Goal: Task Accomplishment & Management: Manage account settings

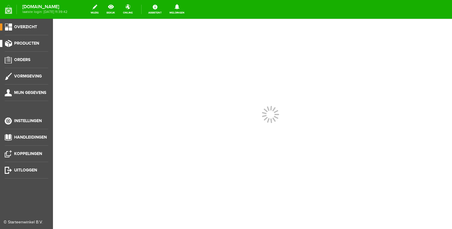
click at [36, 46] on span "Producten" at bounding box center [26, 43] width 25 height 5
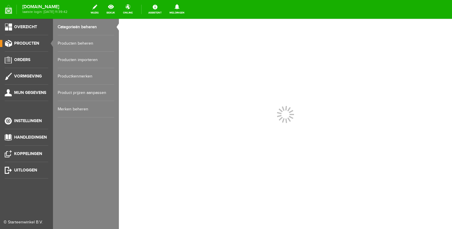
click at [62, 43] on link "Producten beheren" at bounding box center [86, 43] width 56 height 16
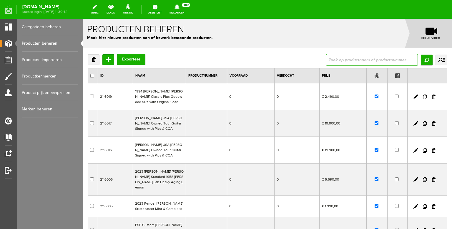
click at [333, 60] on input "text" at bounding box center [372, 60] width 92 height 12
type input "[PERSON_NAME]"
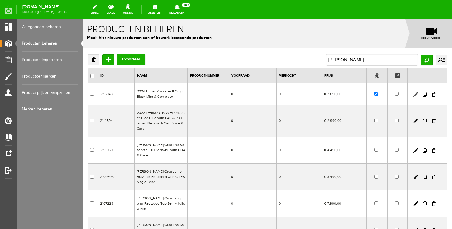
click at [414, 95] on link at bounding box center [415, 94] width 5 height 5
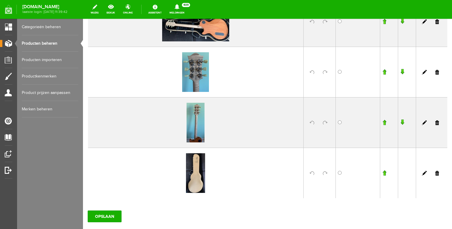
scroll to position [279, 0]
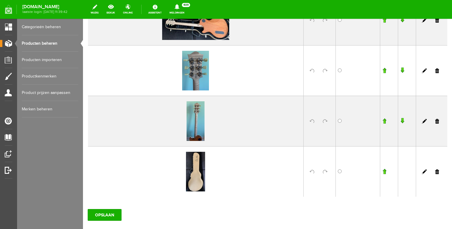
click at [438, 71] on link at bounding box center [437, 71] width 4 height 5
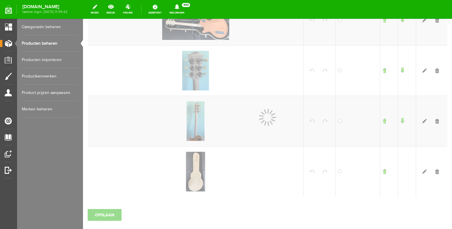
scroll to position [264, 0]
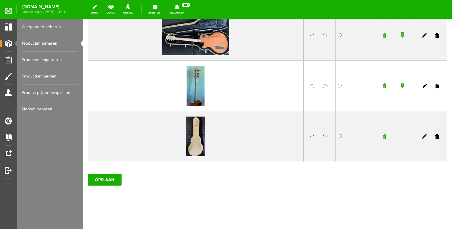
click at [437, 88] on link at bounding box center [437, 86] width 4 height 5
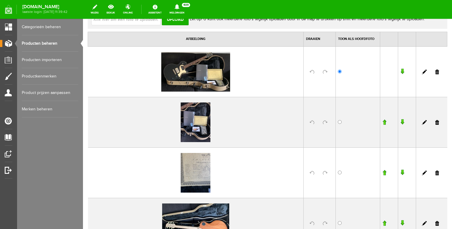
scroll to position [0, 0]
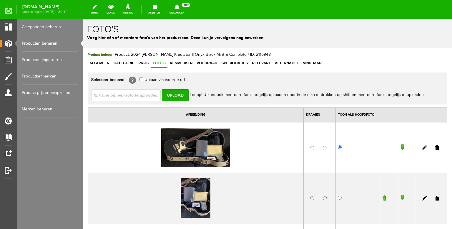
click at [128, 98] on input "file" at bounding box center [128, 94] width 74 height 11
type input "C:\fakepath\WhatsApp Image [DATE] 14.35.44(9).jpeg"
type input "WhatsApp Image [DATE] 14.35.44(9).jpeg; WhatsApp Image [DATE] 14.35.44(10).jpeg…"
click at [172, 94] on input "Upload" at bounding box center [175, 95] width 27 height 12
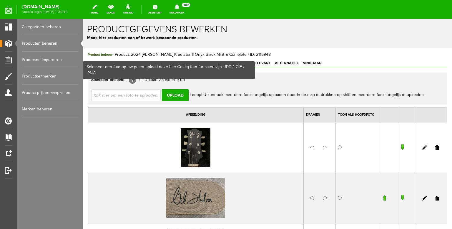
click at [133, 96] on input "file" at bounding box center [128, 94] width 74 height 11
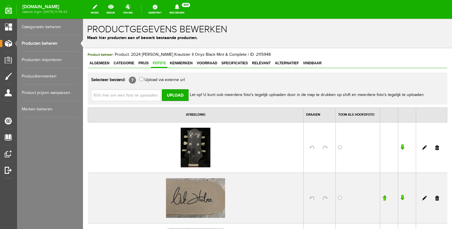
type input "C:\fakepath\WhatsApp Image [DATE] 14.35.44(4).jpeg"
type input "WhatsApp Image [DATE] 14.35.44(4).jpeg; WhatsApp Image [DATE] 14.35.44(5).jpeg;…"
click at [166, 94] on input "Upload" at bounding box center [175, 95] width 27 height 12
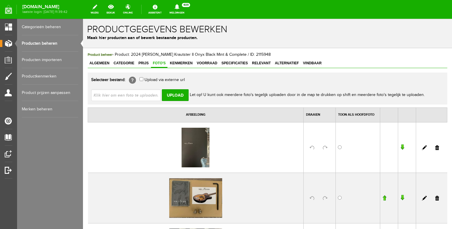
click at [128, 94] on input "file" at bounding box center [128, 94] width 74 height 11
type input "C:\fakepath\WhatsApp Image [DATE] 14.35.43.jpeg"
type input "WhatsApp Image [DATE] 14.35.43.jpeg; WhatsApp Image [DATE] 14.35.43(1).jpeg; Wh…"
click at [177, 95] on input "Upload" at bounding box center [175, 95] width 27 height 12
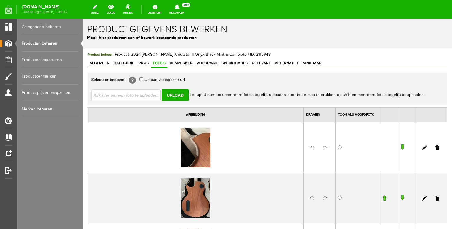
click at [144, 96] on input "file" at bounding box center [128, 94] width 74 height 11
type input "C:\fakepath\WhatsApp Image [DATE] 14.35.44(12).jpeg"
type input "WhatsApp Image [DATE] 14.35.44(12).jpeg; WhatsApp Image [DATE] 14.44.58.jpeg; W…"
click at [174, 95] on input "Upload" at bounding box center [175, 95] width 27 height 12
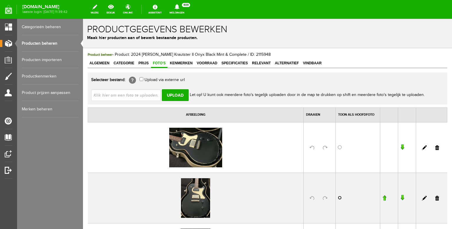
click at [341, 199] on input "radio" at bounding box center [340, 198] width 4 height 4
radio input "true"
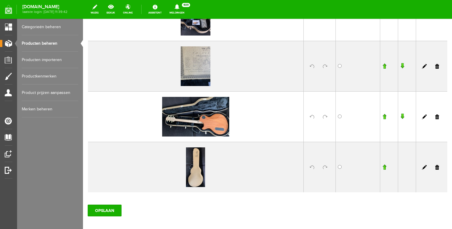
scroll to position [1074, 0]
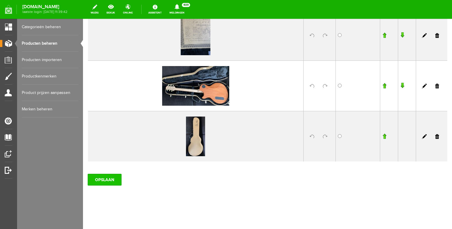
click at [106, 184] on input "OPSLAAN" at bounding box center [105, 180] width 34 height 12
click at [97, 183] on input "OPSLAAN" at bounding box center [105, 180] width 34 height 12
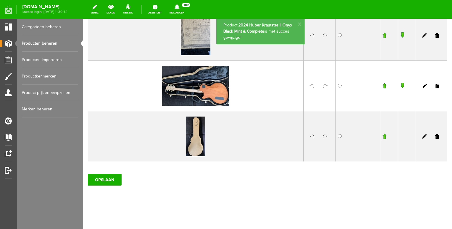
click at [47, 42] on link "Producten beheren" at bounding box center [50, 43] width 56 height 16
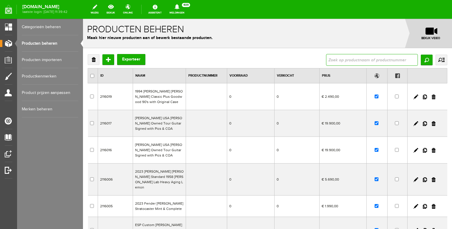
click at [341, 63] on input "text" at bounding box center [372, 60] width 92 height 12
type input "dna"
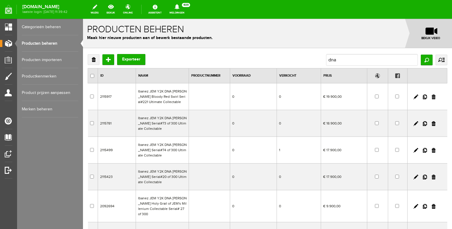
click at [156, 103] on td "Ibanez JEM Y2K DNA [PERSON_NAME] Bloody Red Swirl Serial#221 Ultimate Collectab…" at bounding box center [162, 97] width 53 height 27
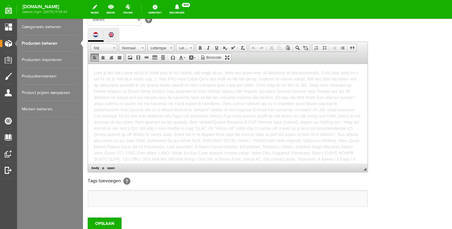
drag, startPoint x: 218, startPoint y: 159, endPoint x: 82, endPoint y: 47, distance: 176.8
click at [88, 64] on html "Please follow rjvguitars on Facebook, Instagram and Youtube for daily updates o…" at bounding box center [227, 114] width 279 height 100
copy body "Lore ip dol sita conse ad ELIt! Sedd eius te inci utlabo, etd magn ali en, admi…"
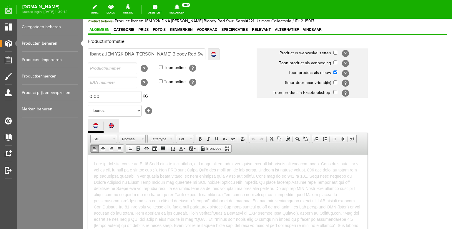
scroll to position [21, 0]
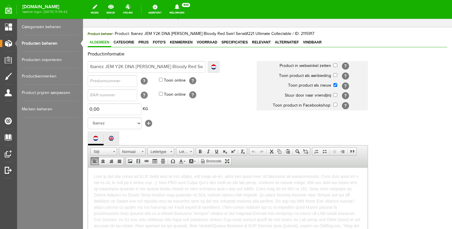
click at [37, 44] on link "Producten beheren" at bounding box center [50, 43] width 56 height 16
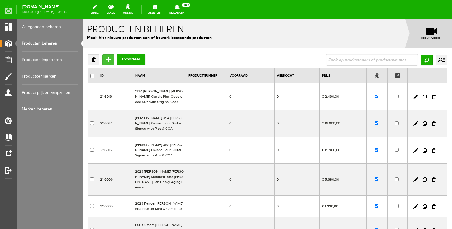
drag, startPoint x: 107, startPoint y: 61, endPoint x: 190, endPoint y: 79, distance: 84.9
click at [107, 61] on input "Toevoegen" at bounding box center [108, 59] width 12 height 11
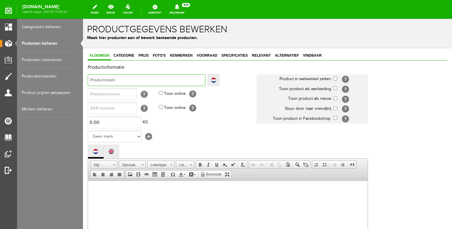
click at [152, 76] on input "text" at bounding box center [147, 80] width 118 height 12
type input "I"
type input "Ib"
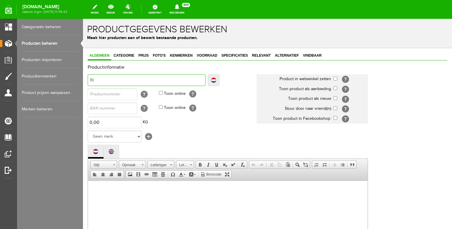
type input "Iba"
type input "Iban"
type input "Ibane"
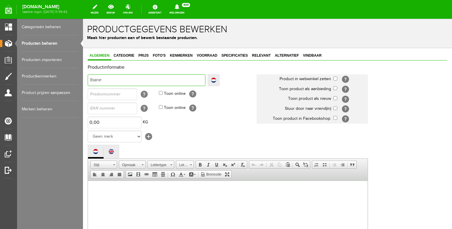
type input "Ibane"
type input "Ibanez"
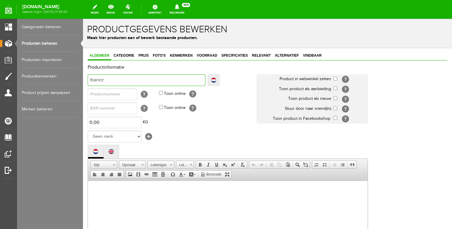
type input "Ibanez J"
type input "[PERSON_NAME]"
type input "Ibanez JEM"
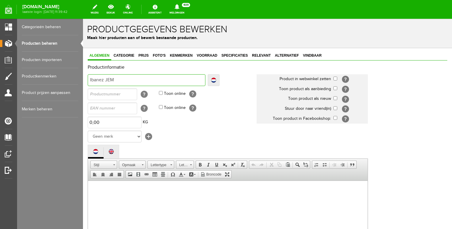
type input "Ibanez JEM"
type input "Ibanez JEM Y"
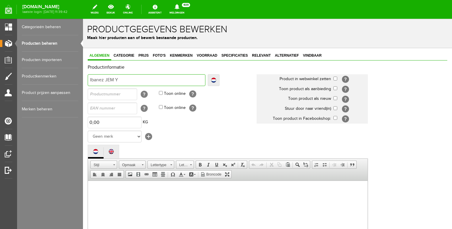
type input "Ibanez JEM Y2"
type input "Ibanez JEM Y2K"
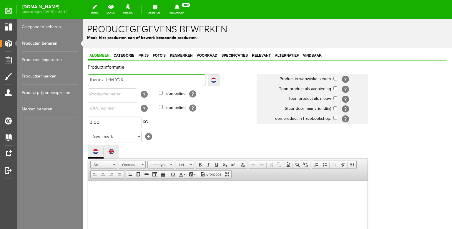
type input "Ibanez JEM Y2K"
type input "Ibanez JEM Y2K D"
type input "Ibanez JEM Y2K DN"
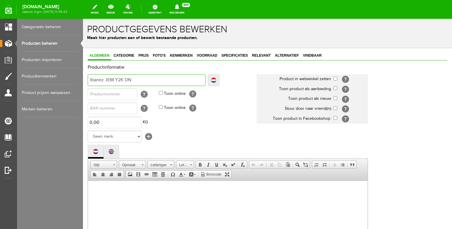
type input "Ibanez JEM Y2K DNA"
type input "Ibanez JEM Y2K DNA S"
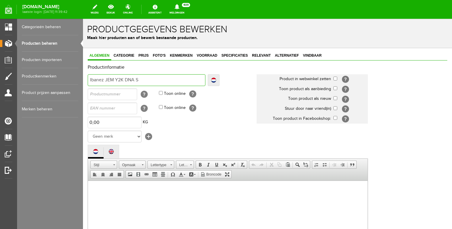
type input "Ibanez JEM Y2K DNA S"
type input "Ibanez JEM Y2K DNA St"
type input "Ibanez JEM Y2K DNA Sta"
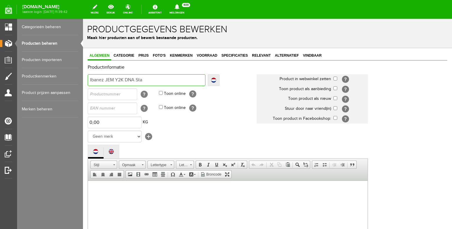
type input "Ibanez JEM Y2K DNA Stav"
type input "Ibanez JEM Y2K DNA Stave"
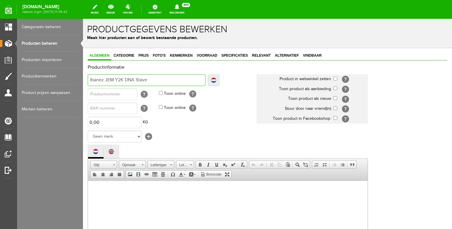
type input "Ibanez JEM Y2K DNA Stave"
type input "Ibanez JEM Y2K DNA Stave V"
type input "Ibanez JEM Y2K DNA Stave"
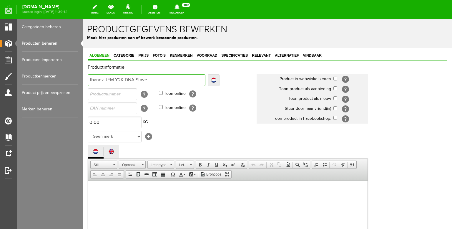
type input "Ibanez JEM Y2K DNA Stave"
type input "Ibanez JEM Y2K DNA Stav"
type input "Ibanez JEM Y2K DNA Sta"
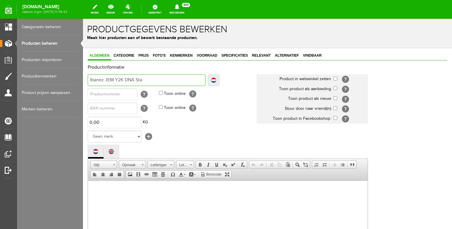
type input "Ibanez JEM Y2K DNA Sta"
type input "Ibanez JEM Y2K DNA St"
type input "Ibanez JEM Y2K DNA Ste"
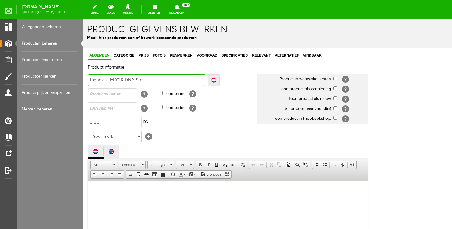
type input "Ibanez JEM Y2K DNA Stev"
type input "Ibanez JEM Y2K DNA [PERSON_NAME]"
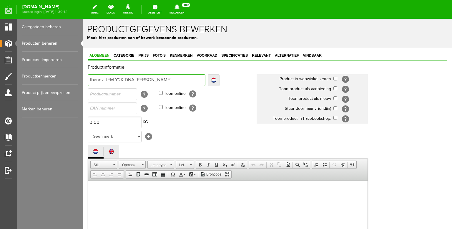
type input "Ibanez JEM Y2K DNA [PERSON_NAME]"
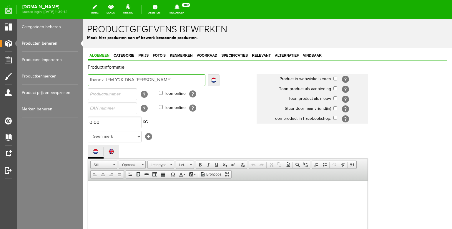
type input "Ibanez JEM Y2K DNA [PERSON_NAME]"
type input "Ibanez JEM Y2K DNA [PERSON_NAME] D"
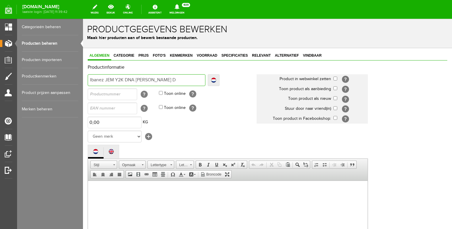
type input "Ibanez JEM Y2K DNA [PERSON_NAME] D"
type input "Ibanez JEM Y2K DNA [PERSON_NAME]"
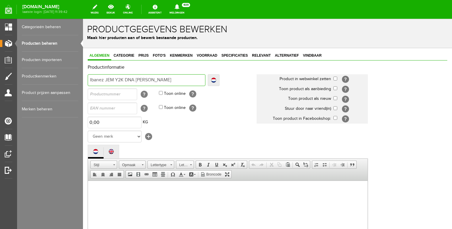
type input "Ibanez JEM Y2K DNA [PERSON_NAME]"
type input "Ibanez JEM Y2K DNA [PERSON_NAME] D"
type input "Ibanez JEM Y2K DNA [PERSON_NAME]"
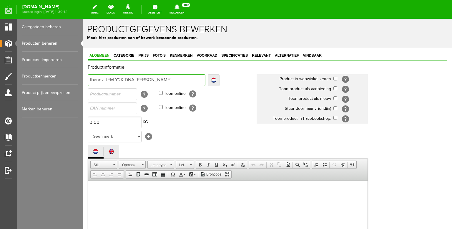
type input "Ibanez JEM Y2K DNA [PERSON_NAME]"
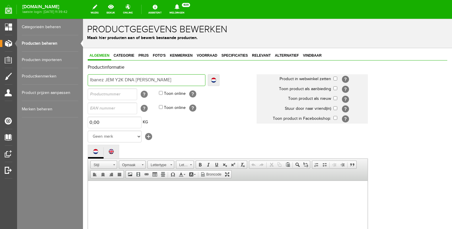
type input "Ibanez JEM Y2K DNA [PERSON_NAME]"
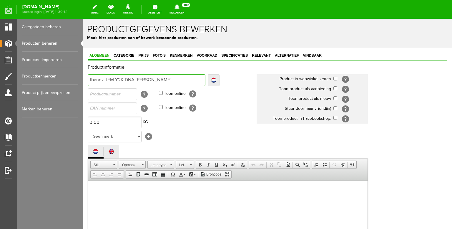
type input "Ibanez JEM Y2K DNA [PERSON_NAME]"
type input "Ibanez JEM Y2K DNA [PERSON_NAME] S"
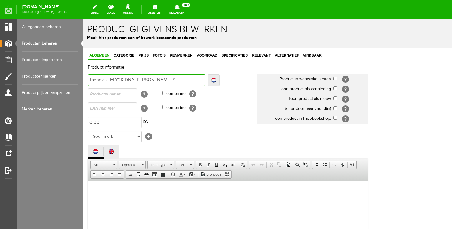
type input "Ibanez JEM Y2K DNA [PERSON_NAME] Swirl Se"
type input "Ibanez JEM Y2K DNA [PERSON_NAME] Swirl Ser"
type input "Ibanez JEM Y2K DNA [PERSON_NAME] Swirl Seri"
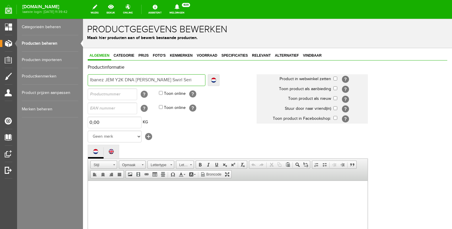
type input "Ibanez JEM Y2K DNA [PERSON_NAME] Swirl Seri"
type input "Ibanez JEM Y2K DNA [PERSON_NAME] Swirl Seria"
type input "Ibanez JEM Y2K DNA [PERSON_NAME] Swirl Serial"
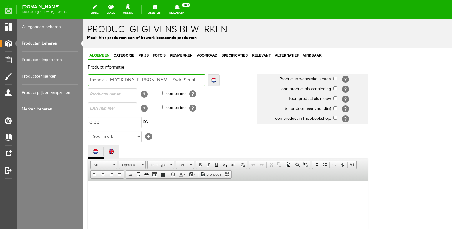
type input "Ibanez JEM Y2K DNA [PERSON_NAME] Swirl Serial#"
type input "Ibanez JEM Y2K DNA [PERSON_NAME] Swirl Serial# 1"
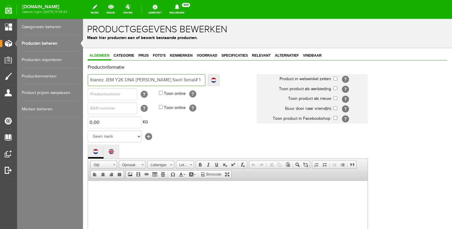
type input "Ibanez JEM Y2K DNA [PERSON_NAME] Swirl Serial# 1"
type input "Ibanez JEM Y2K DNA [PERSON_NAME] Swirl Serial# 11"
type input "Ibanez JEM Y2K DNA [PERSON_NAME] Swirl Serial# 119"
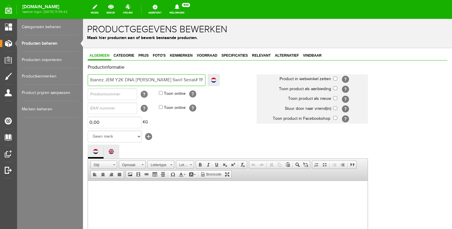
type input "Ibanez JEM Y2K DNA [PERSON_NAME] Swirl Serial# 119"
type input "Ibanez JEM Y2K DNA [PERSON_NAME] Swirl Serial# 119 o"
type input "Ibanez JEM Y2K DNA [PERSON_NAME] Swirl Serial# 119 of"
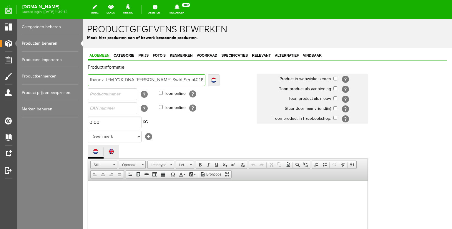
type input "Ibanez JEM Y2K DNA [PERSON_NAME] Swirl Serial# 119 of"
type input "Ibanez JEM Y2K DNA [PERSON_NAME] Swirl Serial# 119 of 2"
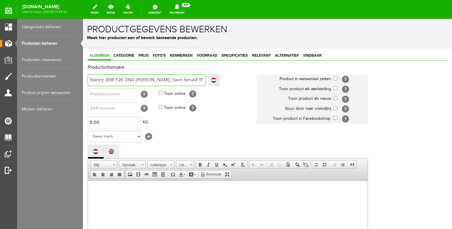
type input "Ibanez JEM Y2K DNA [PERSON_NAME] Swirl Serial# 119 of 20"
type input "Ibanez JEM Y2K DNA [PERSON_NAME] Swirl Serial# 119 of 200"
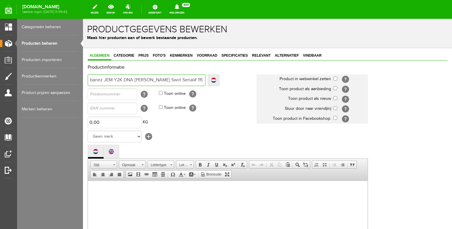
type input "Ibanez JEM Y2K DNA [PERSON_NAME] Swirl Serial# 119 of 200"
click at [334, 79] on input "checkbox" at bounding box center [335, 79] width 4 height 4
checkbox input "true"
click at [336, 100] on input "checkbox" at bounding box center [335, 98] width 4 height 4
checkbox input "true"
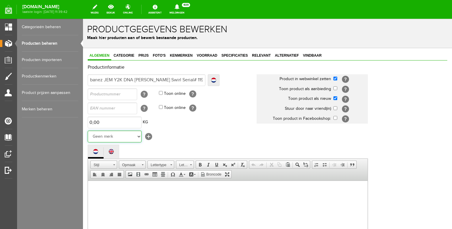
click at [88, 131] on select "Geen merk Hymn Peavey Vox Rickenbacker [PERSON_NAME] [PERSON_NAME] [PERSON_NAME…" at bounding box center [115, 137] width 54 height 12
select select "124518"
click option "Ibanez" at bounding box center [83, 19] width 0 height 0
click at [194, 144] on td "Geen merk Hymn Peavey Vox Rickenbacker [PERSON_NAME] [PERSON_NAME] [PERSON_NAME…" at bounding box center [172, 137] width 169 height 14
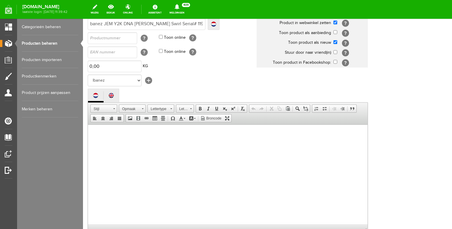
scroll to position [75, 0]
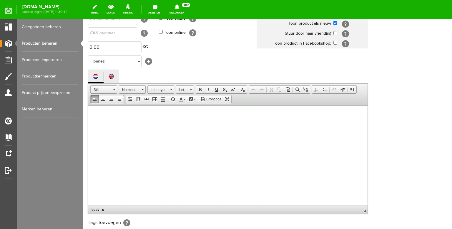
click at [194, 142] on body at bounding box center [228, 161] width 268 height 100
drag, startPoint x: 299, startPoint y: 115, endPoint x: 290, endPoint y: 116, distance: 9.5
click at [290, 116] on span at bounding box center [227, 160] width 266 height 97
drag, startPoint x: 131, startPoint y: 121, endPoint x: 102, endPoint y: 121, distance: 28.5
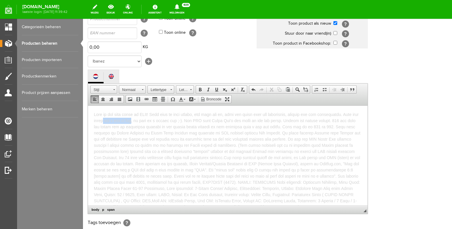
click at [102, 121] on span at bounding box center [227, 160] width 267 height 97
click at [103, 120] on span at bounding box center [227, 160] width 267 height 97
click at [164, 121] on span at bounding box center [227, 164] width 266 height 104
click at [204, 121] on span at bounding box center [227, 164] width 266 height 104
drag, startPoint x: 298, startPoint y: 122, endPoint x: 264, endPoint y: 121, distance: 33.6
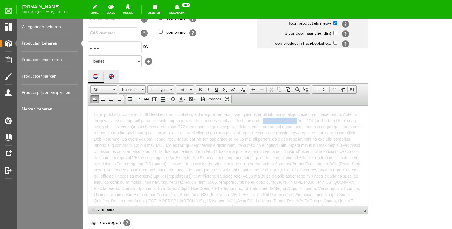
click at [264, 121] on span at bounding box center [227, 164] width 267 height 104
drag, startPoint x: 264, startPoint y: 121, endPoint x: 205, endPoint y: 119, distance: 58.9
click at [204, 120] on span at bounding box center [228, 164] width 268 height 104
click at [324, 127] on span at bounding box center [227, 160] width 266 height 97
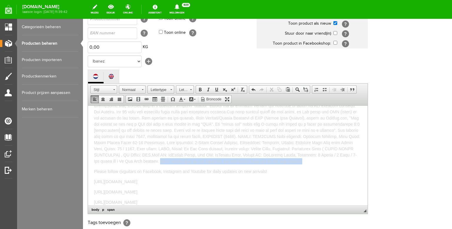
drag, startPoint x: 342, startPoint y: 162, endPoint x: 202, endPoint y: 160, distance: 140.0
click at [202, 160] on p at bounding box center [228, 115] width 268 height 99
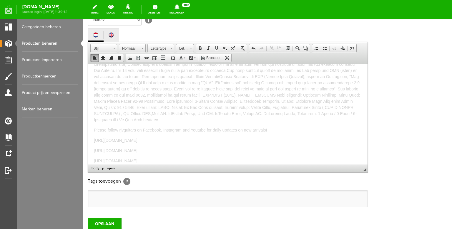
scroll to position [175, 0]
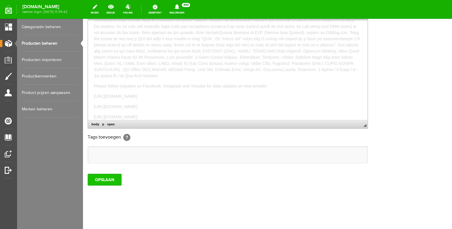
click at [105, 179] on input "OPSLAAN" at bounding box center [105, 180] width 34 height 12
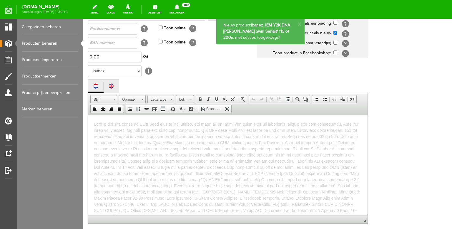
scroll to position [0, 0]
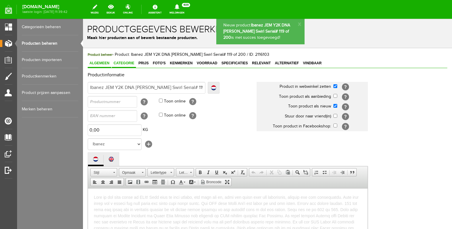
click at [127, 65] on span "Categorie" at bounding box center [124, 63] width 24 height 4
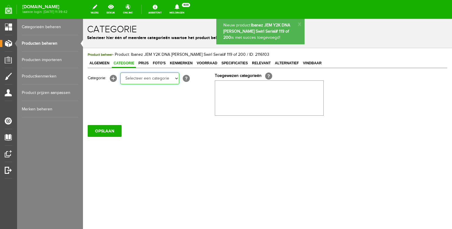
select select "87687"
click option "Electric guitars" at bounding box center [83, 19] width 0 height 0
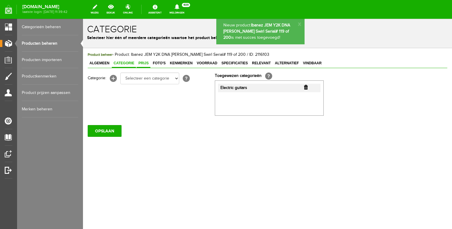
click at [145, 66] on link "Prijs" at bounding box center [143, 63] width 14 height 9
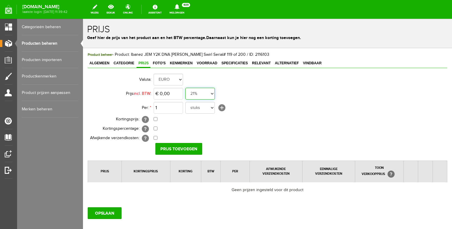
select select "0,00"
click option "0%" at bounding box center [83, 19] width 0 height 0
click at [169, 96] on input "0" at bounding box center [168, 94] width 29 height 12
click at [167, 94] on input "0" at bounding box center [168, 94] width 29 height 12
drag, startPoint x: 174, startPoint y: 94, endPoint x: 143, endPoint y: 91, distance: 31.0
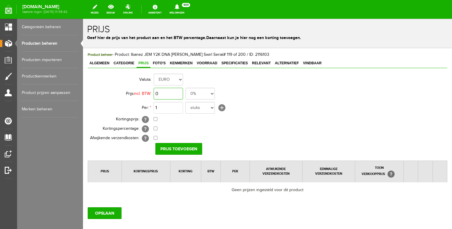
click at [154, 91] on input "0" at bounding box center [168, 94] width 29 height 12
type input "€ 19.900,00"
click at [173, 149] on input "Prijs toevoegen" at bounding box center [178, 149] width 47 height 12
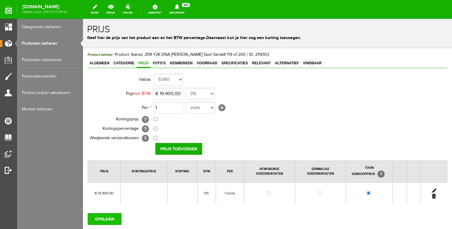
click at [107, 217] on input "OPSLAAN" at bounding box center [105, 220] width 34 height 12
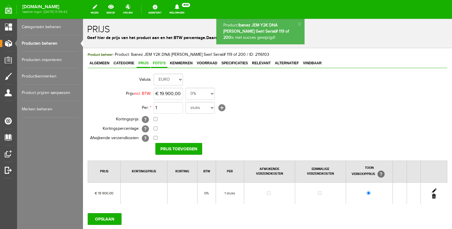
click at [162, 65] on span "Foto's" at bounding box center [159, 63] width 16 height 4
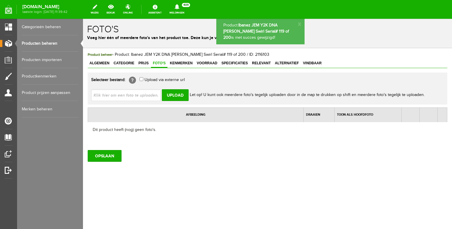
click at [151, 96] on input "file" at bounding box center [128, 94] width 74 height 11
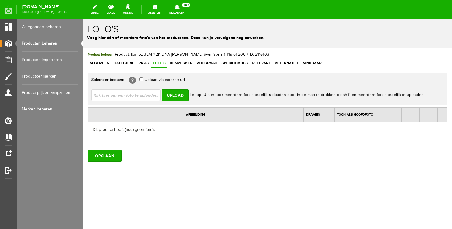
type input "C:\fakepath\551817377_1567242424598923_4518145966007457176_n.jpg"
type input "551817377_1567242424598923_4518145966007457176_n.jpg; 552074587_185572715834320…"
click at [177, 96] on input "Upload" at bounding box center [175, 95] width 27 height 12
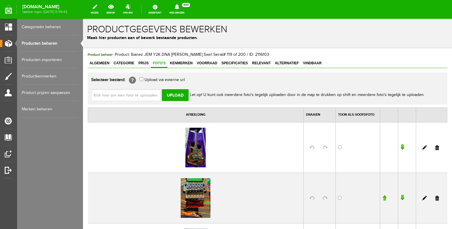
click at [144, 95] on input "file" at bounding box center [128, 94] width 74 height 11
type input "C:\fakepath\551424441_2016256009190672_1426510988774775070_n.jpg"
type input "551424441_2016256009190672_1426510988774775070_n.jpg; 551497197_818174820705878…"
click at [175, 94] on input "Upload" at bounding box center [175, 95] width 27 height 12
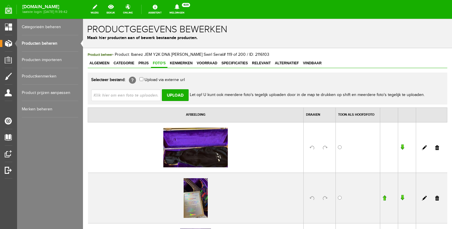
click at [134, 94] on input "file" at bounding box center [128, 94] width 74 height 11
type input "C:\fakepath\550469426_1518958892477066_2856447004431382453_n.jpg"
type input "550469426_1518958892477066_2856447004431382453_n.jpg; 550705616_789686290506626…"
click at [181, 97] on input "Upload" at bounding box center [175, 95] width 27 height 12
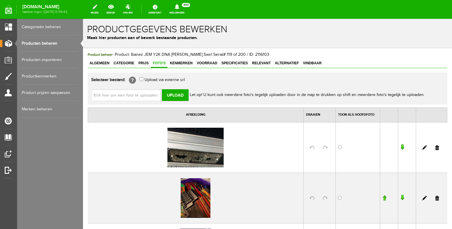
click at [131, 99] on input "file" at bounding box center [128, 94] width 74 height 11
type input "C:\fakepath\541144701_1339533417904465_533077182132058516_n.jpg"
type input "541144701_1339533417904465_533077182132058516_n.jpg; 541236796_1494579078444868…"
click at [178, 99] on input "Upload" at bounding box center [175, 95] width 27 height 12
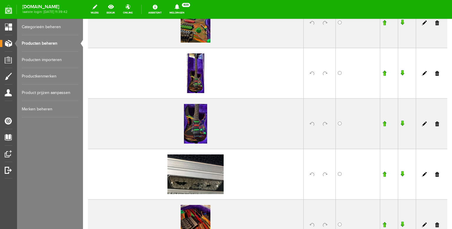
scroll to position [184, 0]
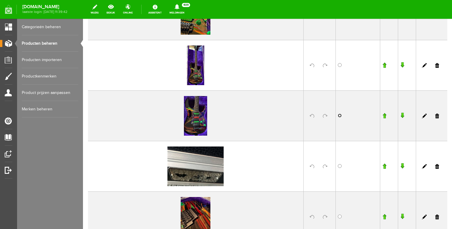
click at [340, 116] on input "radio" at bounding box center [340, 116] width 4 height 4
radio input "true"
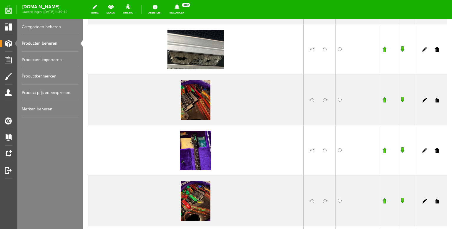
scroll to position [309, 0]
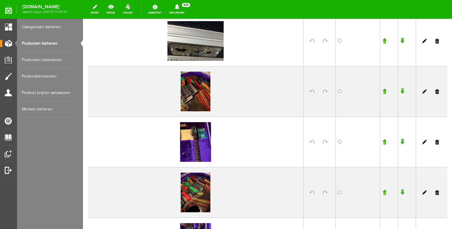
click at [385, 92] on input "button" at bounding box center [384, 92] width 4 height 6
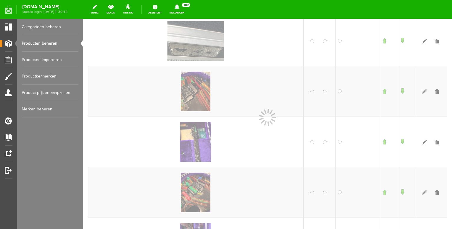
scroll to position [309, 0]
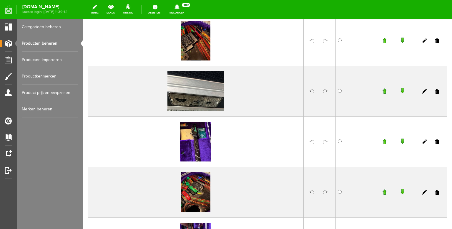
click at [384, 192] on input "button" at bounding box center [384, 192] width 4 height 6
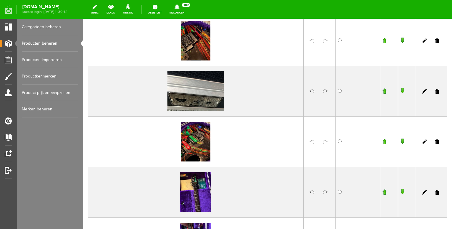
click at [386, 141] on input "button" at bounding box center [384, 142] width 4 height 6
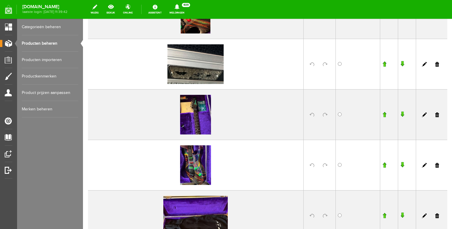
scroll to position [399, 0]
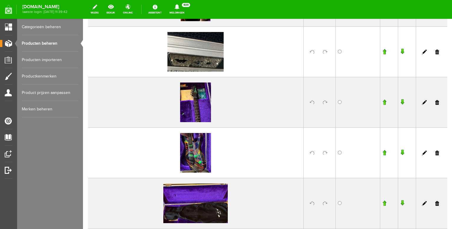
click at [384, 103] on input "button" at bounding box center [384, 102] width 4 height 6
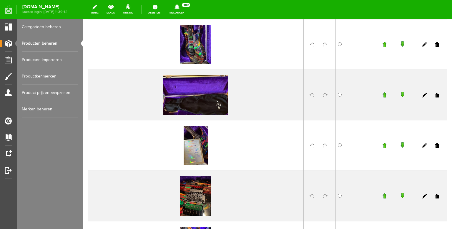
scroll to position [548, 0]
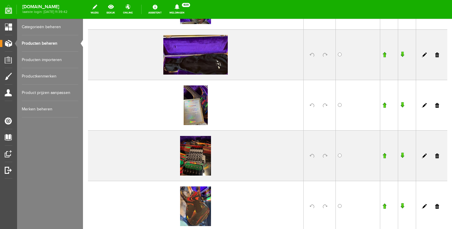
click at [386, 103] on input "button" at bounding box center [384, 105] width 4 height 6
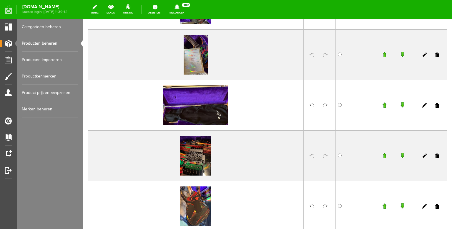
click at [385, 54] on input "button" at bounding box center [384, 55] width 4 height 6
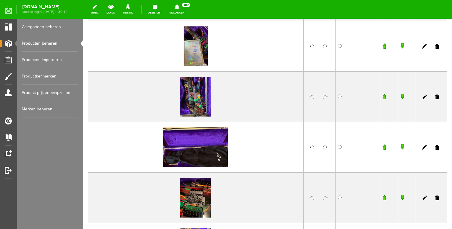
scroll to position [476, 0]
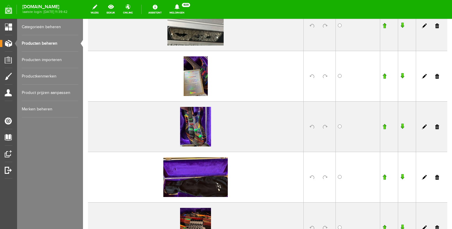
click at [384, 75] on input "button" at bounding box center [384, 76] width 4 height 6
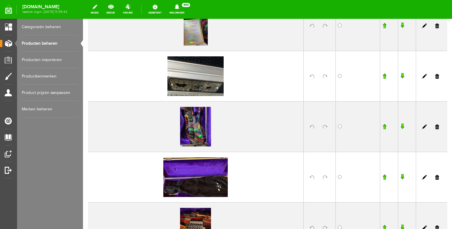
click at [384, 128] on input "button" at bounding box center [384, 127] width 4 height 6
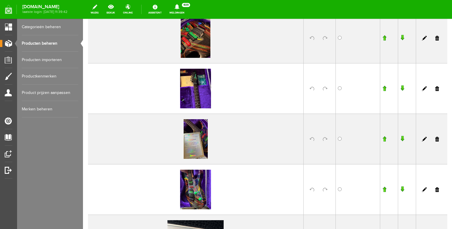
scroll to position [362, 0]
click at [384, 138] on input "button" at bounding box center [384, 139] width 4 height 6
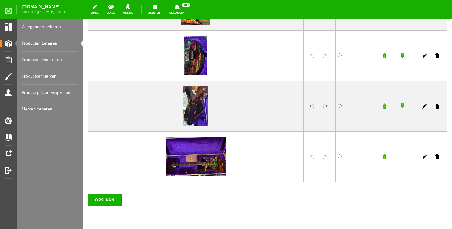
scroll to position [922, 0]
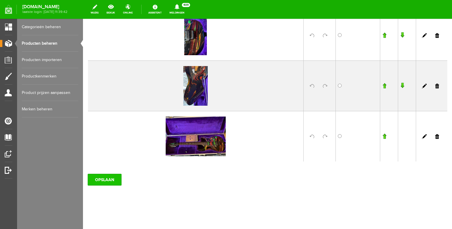
click at [103, 180] on input "OPSLAAN" at bounding box center [105, 180] width 34 height 12
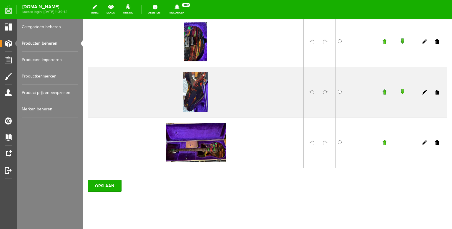
scroll to position [914, 0]
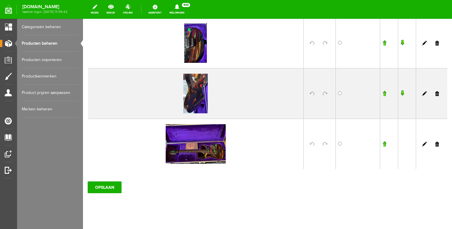
click at [384, 144] on input "button" at bounding box center [384, 144] width 4 height 6
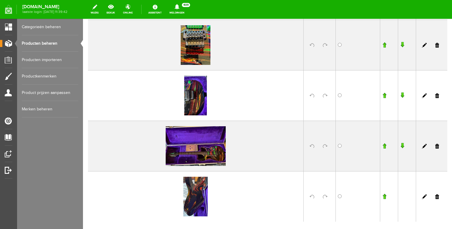
click at [384, 146] on input "button" at bounding box center [384, 146] width 4 height 6
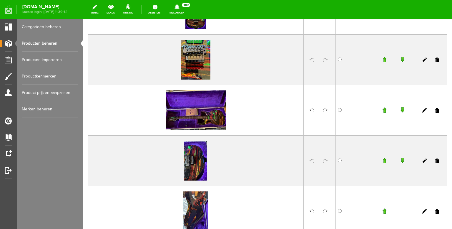
scroll to position [817, 0]
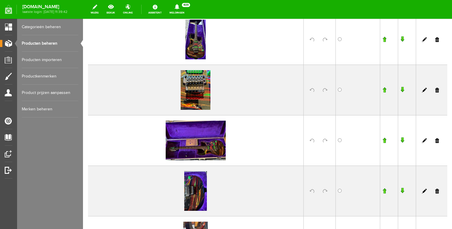
click at [385, 141] on input "button" at bounding box center [384, 141] width 4 height 6
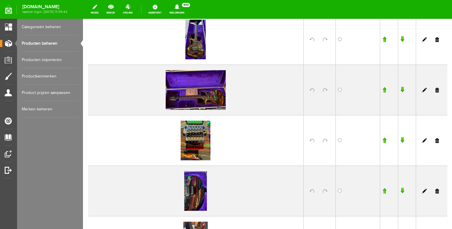
click at [386, 91] on input "button" at bounding box center [384, 90] width 4 height 6
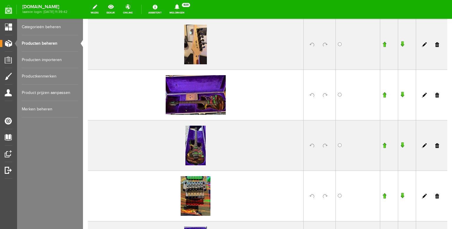
scroll to position [737, 0]
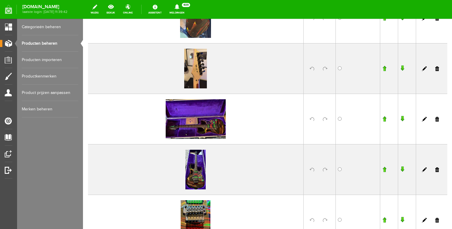
click at [385, 116] on input "button" at bounding box center [384, 119] width 4 height 6
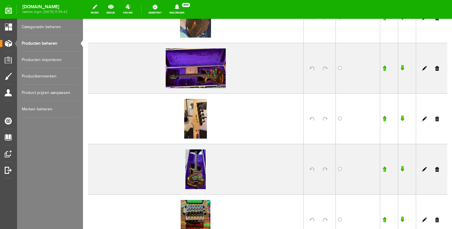
click at [385, 68] on input "button" at bounding box center [384, 68] width 4 height 6
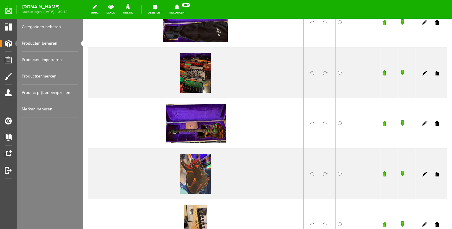
scroll to position [615, 0]
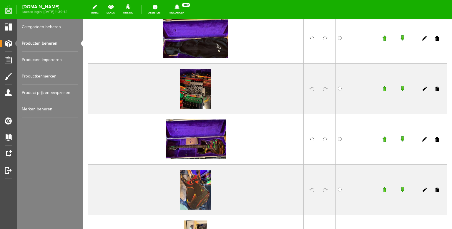
click at [383, 139] on input "button" at bounding box center [384, 139] width 4 height 6
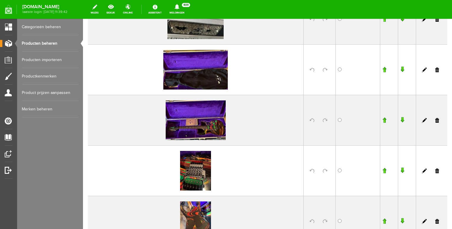
scroll to position [575, 0]
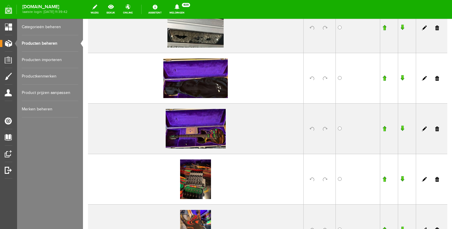
click at [385, 128] on input "button" at bounding box center [384, 129] width 4 height 6
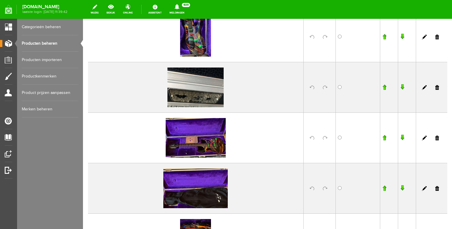
scroll to position [493, 0]
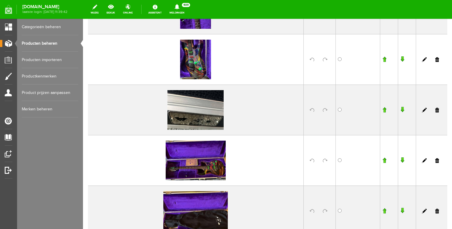
click at [384, 163] on input "button" at bounding box center [384, 161] width 4 height 6
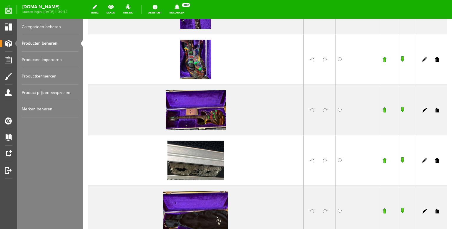
click at [385, 111] on input "button" at bounding box center [384, 110] width 4 height 6
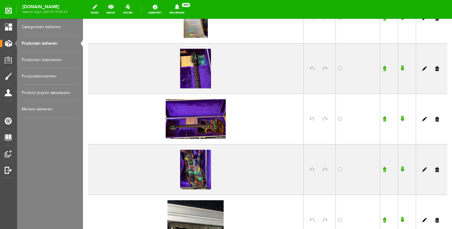
scroll to position [415, 0]
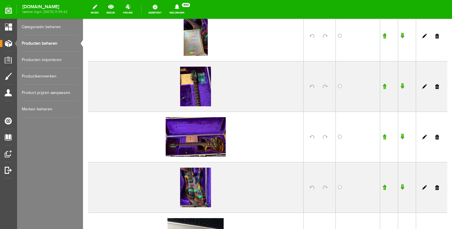
click at [384, 136] on input "button" at bounding box center [384, 137] width 4 height 6
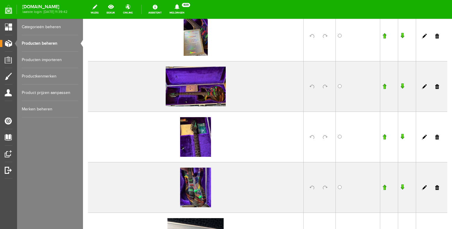
click at [385, 86] on input "button" at bounding box center [384, 87] width 4 height 6
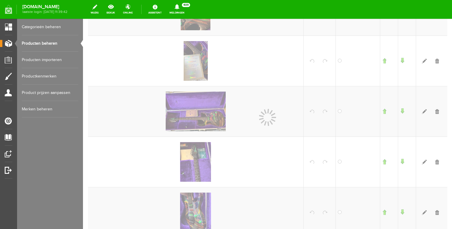
scroll to position [374, 0]
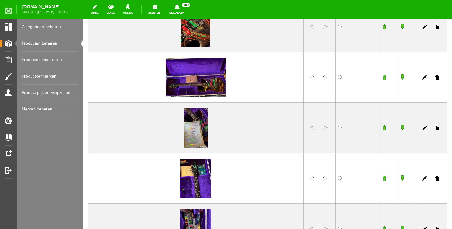
click at [384, 129] on input "button" at bounding box center [384, 128] width 4 height 6
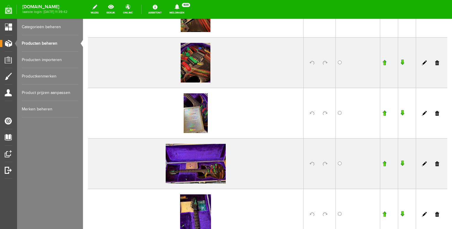
scroll to position [317, 0]
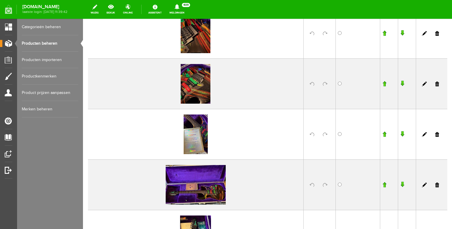
click at [383, 186] on input "button" at bounding box center [384, 185] width 4 height 6
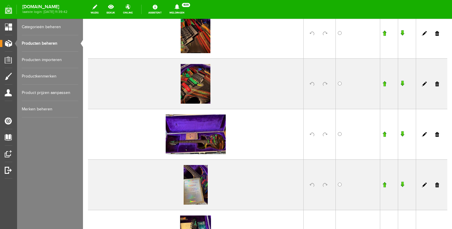
click at [384, 134] on input "button" at bounding box center [384, 134] width 4 height 6
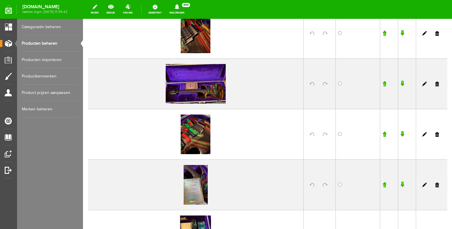
scroll to position [317, 0]
click at [385, 84] on input "button" at bounding box center [384, 84] width 4 height 6
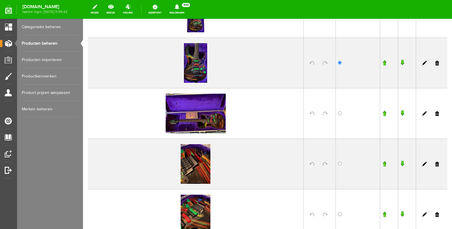
scroll to position [209, 0]
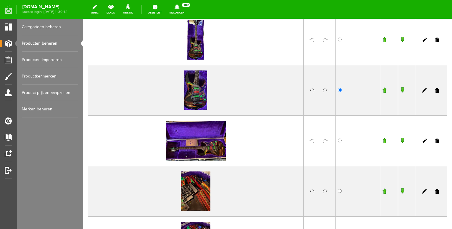
click at [384, 140] on input "button" at bounding box center [384, 141] width 4 height 6
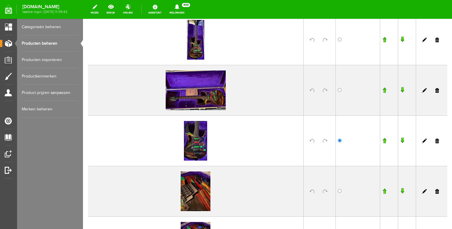
scroll to position [209, 0]
click at [384, 91] on input "button" at bounding box center [384, 90] width 4 height 6
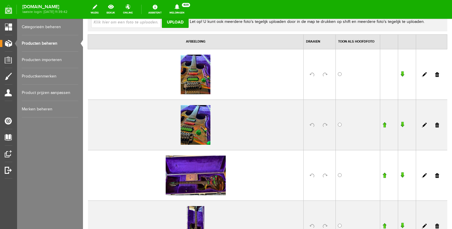
scroll to position [71, 0]
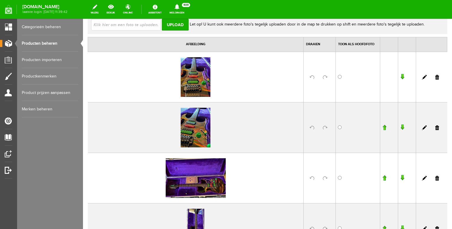
click at [384, 177] on input "button" at bounding box center [384, 178] width 4 height 6
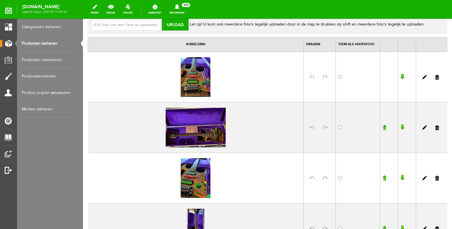
click at [385, 127] on input "button" at bounding box center [384, 128] width 4 height 6
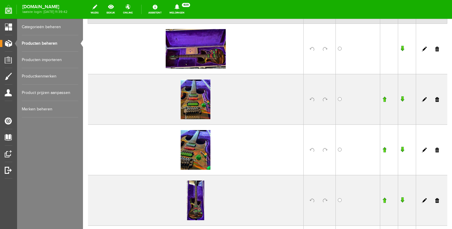
scroll to position [101, 0]
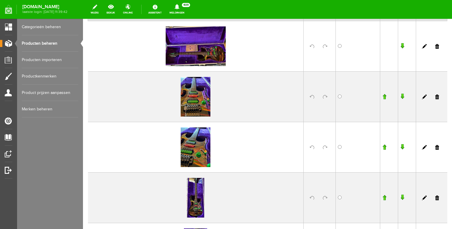
click at [386, 198] on input "button" at bounding box center [384, 198] width 4 height 6
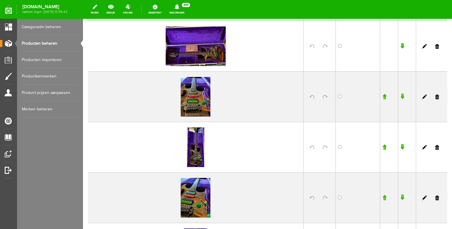
click at [385, 147] on input "button" at bounding box center [384, 147] width 4 height 6
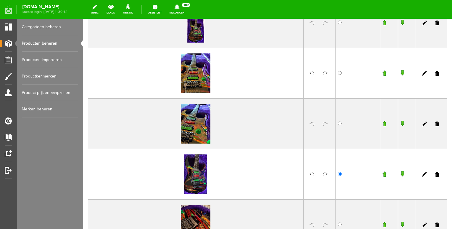
scroll to position [179, 0]
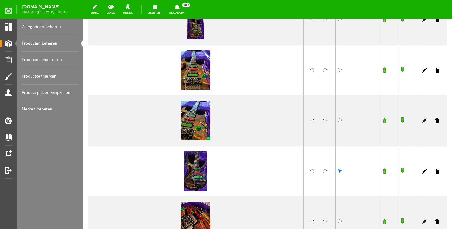
click at [385, 171] on input "button" at bounding box center [384, 171] width 4 height 6
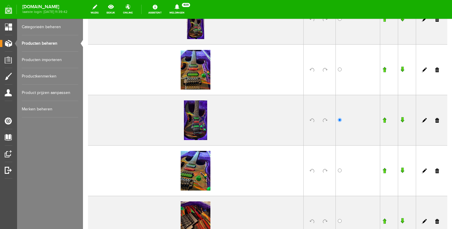
click at [385, 121] on input "button" at bounding box center [384, 120] width 4 height 6
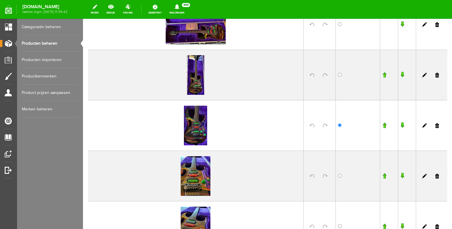
scroll to position [119, 0]
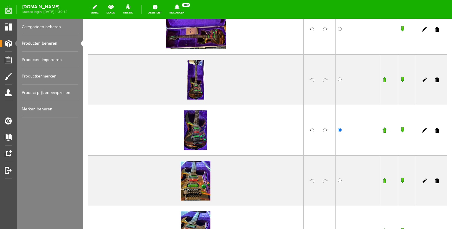
click at [384, 130] on input "button" at bounding box center [384, 130] width 4 height 6
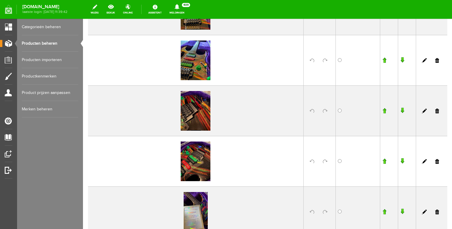
scroll to position [293, 0]
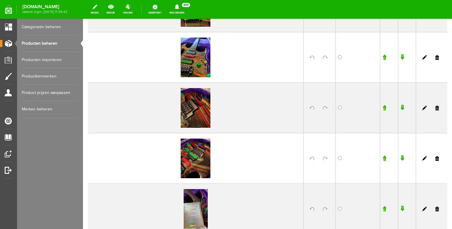
click at [385, 107] on input "button" at bounding box center [384, 108] width 4 height 6
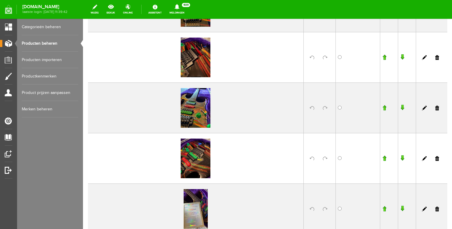
click at [386, 59] on input "button" at bounding box center [384, 57] width 4 height 6
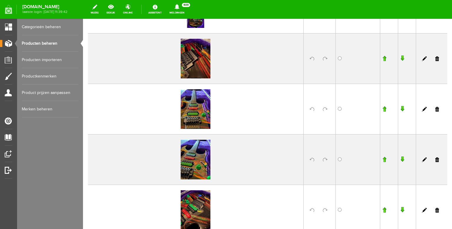
scroll to position [232, 0]
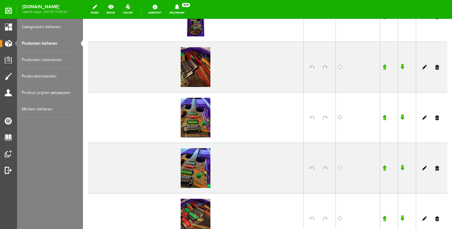
click at [384, 66] on input "button" at bounding box center [384, 67] width 4 height 6
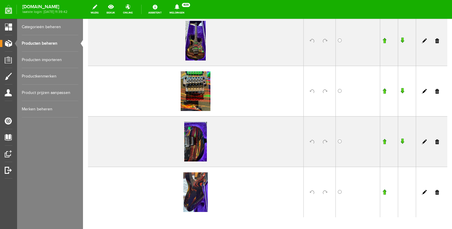
scroll to position [922, 0]
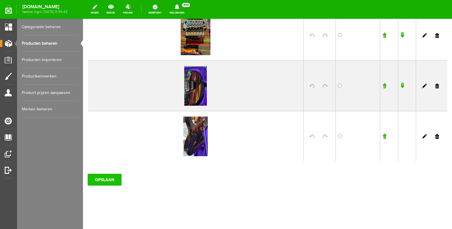
click at [107, 177] on input "OPSLAAN" at bounding box center [105, 180] width 34 height 12
click at [49, 43] on link "Producten beheren" at bounding box center [50, 43] width 56 height 16
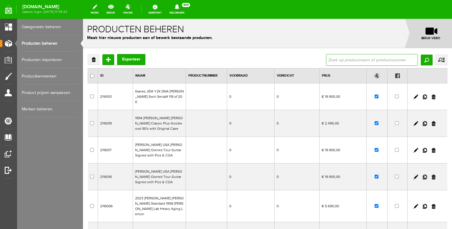
click at [340, 58] on input "text" at bounding box center [372, 60] width 92 height 12
type input "modern"
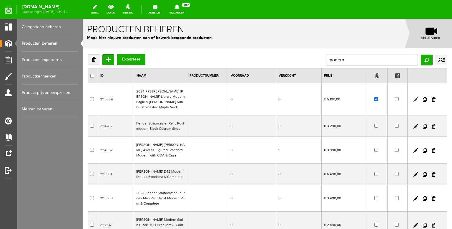
click at [416, 100] on link at bounding box center [415, 99] width 5 height 5
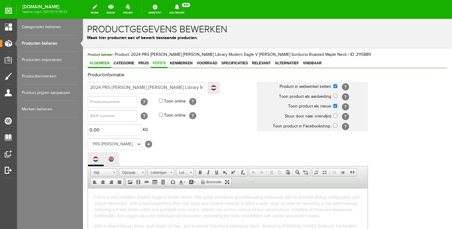
click at [156, 64] on span "Foto's" at bounding box center [159, 63] width 16 height 4
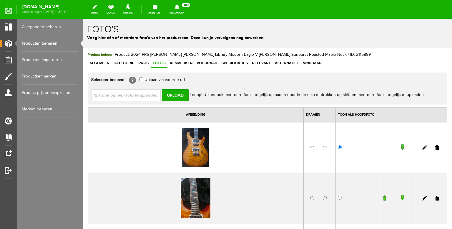
click at [146, 95] on input "file" at bounding box center [128, 94] width 74 height 11
type input "C:\fakepath\WhatsApp Image [DATE] 16.41.56.jpeg"
type input "WhatsApp Image [DATE] 16.41.56.jpeg; WhatsApp Image [DATE] 16.42.23.jpeg; Whats…"
click at [176, 94] on input "Upload" at bounding box center [175, 95] width 27 height 12
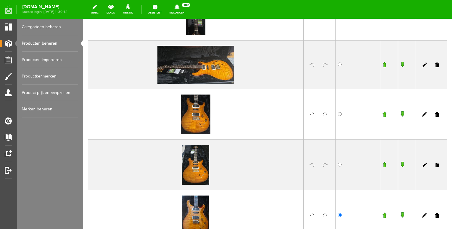
scroll to position [137, 0]
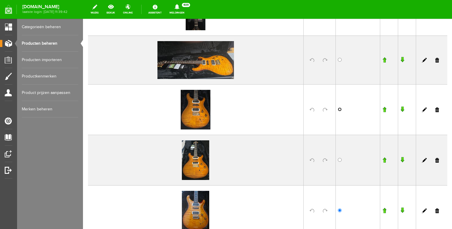
click at [341, 110] on input "radio" at bounding box center [340, 110] width 4 height 4
radio input "true"
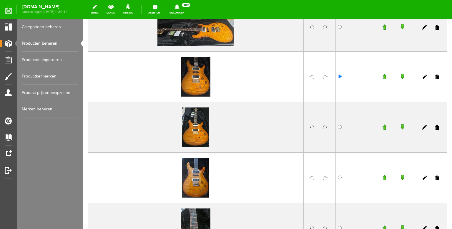
scroll to position [192, 0]
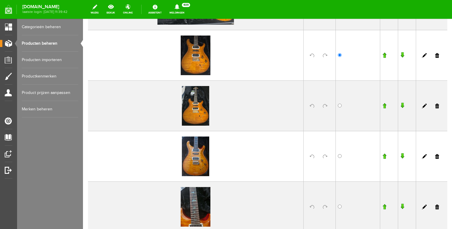
click at [437, 157] on link at bounding box center [437, 156] width 4 height 5
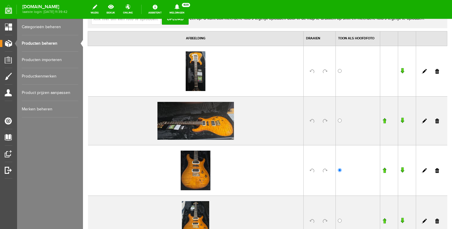
scroll to position [73, 0]
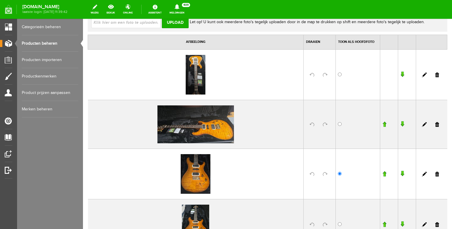
click at [384, 125] on input "button" at bounding box center [384, 124] width 4 height 6
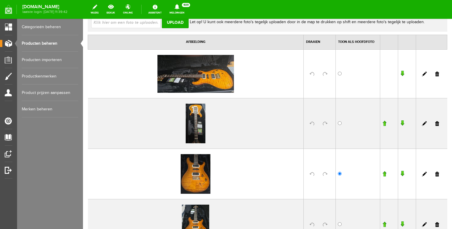
click at [385, 175] on input "button" at bounding box center [384, 174] width 4 height 6
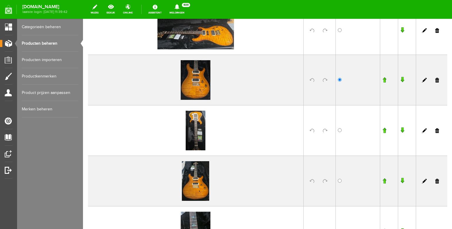
scroll to position [118, 0]
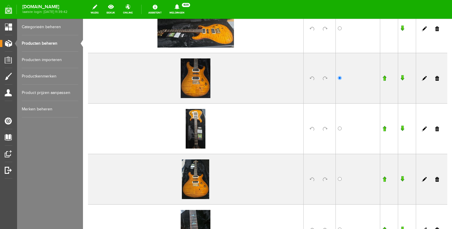
click at [384, 180] on input "button" at bounding box center [384, 180] width 4 height 6
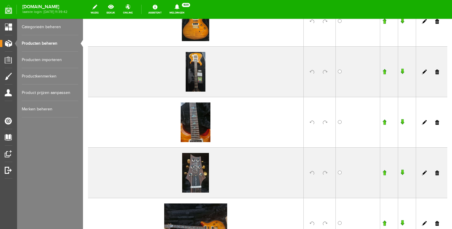
scroll to position [228, 0]
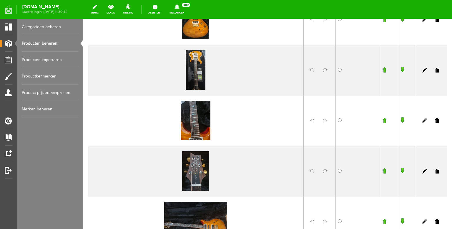
click at [385, 171] on input "button" at bounding box center [384, 171] width 4 height 6
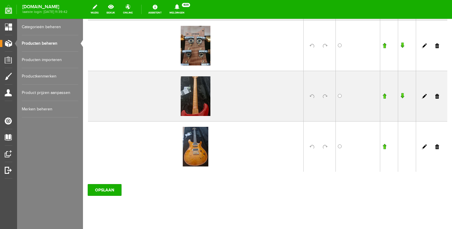
scroll to position [515, 0]
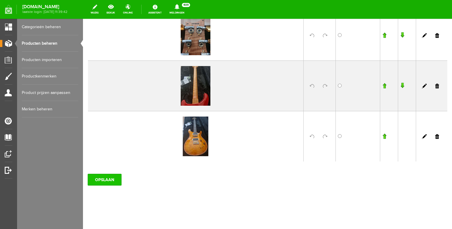
click at [106, 176] on input "OPSLAAN" at bounding box center [105, 180] width 34 height 12
click at [52, 44] on link "Producten beheren" at bounding box center [50, 43] width 56 height 16
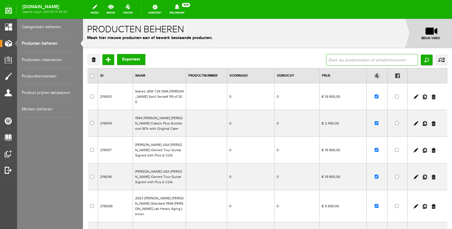
click at [339, 61] on input "text" at bounding box center [372, 60] width 92 height 12
type input "classic"
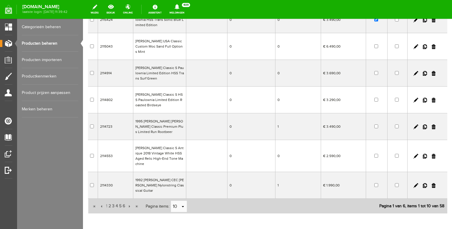
scroll to position [165, 0]
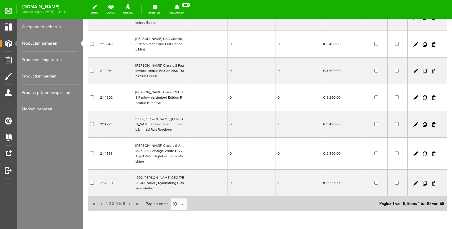
click at [167, 141] on td "[PERSON_NAME] Classic S Antique 2018 Vintage White HSS Aged Relic High-End Tone…" at bounding box center [159, 154] width 53 height 32
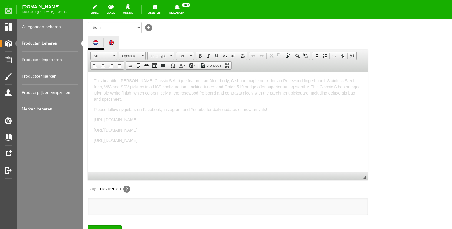
scroll to position [118, 0]
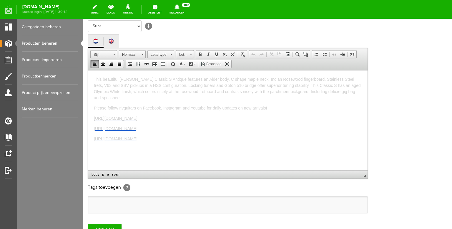
drag, startPoint x: 236, startPoint y: 134, endPoint x: 87, endPoint y: 66, distance: 163.8
click at [88, 70] on html "This beautiful [PERSON_NAME] Classic S Antique features an Alder body, C shape …" at bounding box center [227, 120] width 279 height 100
copy body "This beautiful [PERSON_NAME] Classic S Antique features an Alder body, C shape …"
click at [47, 43] on link "Producten beheren" at bounding box center [50, 43] width 56 height 16
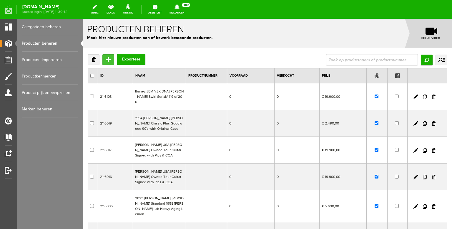
drag, startPoint x: 106, startPoint y: 59, endPoint x: 189, endPoint y: 77, distance: 85.0
click at [106, 59] on input "Toevoegen" at bounding box center [108, 59] width 12 height 11
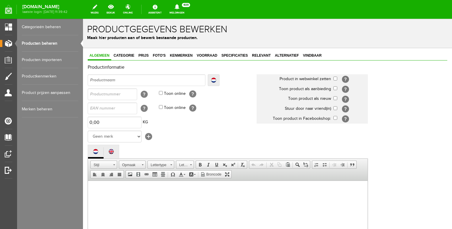
click at [123, 83] on input "text" at bounding box center [147, 80] width 118 height 12
type input "S"
type input "Su"
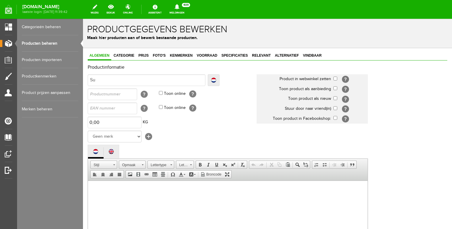
type input "Suh"
type input "Suhr"
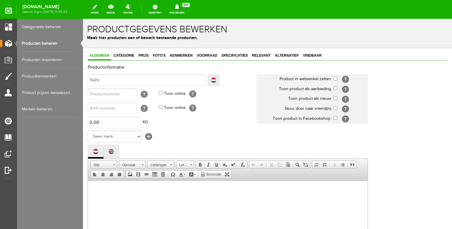
type input "Suhr"
type input "[PERSON_NAME] C"
type input "[PERSON_NAME]"
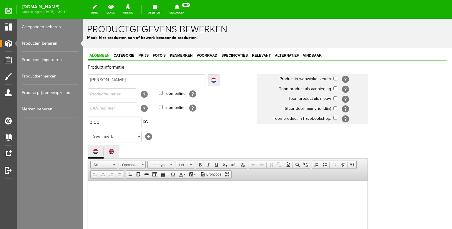
type input "[PERSON_NAME] Cla"
type input "[PERSON_NAME] Clas"
type input "[PERSON_NAME] Class"
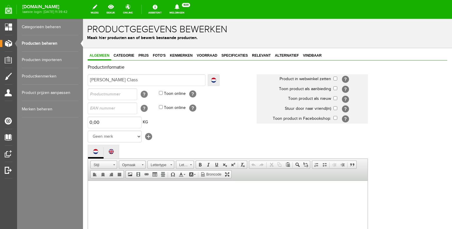
type input "[PERSON_NAME] Class"
type input "[PERSON_NAME] Classi"
type input "[PERSON_NAME] Classic"
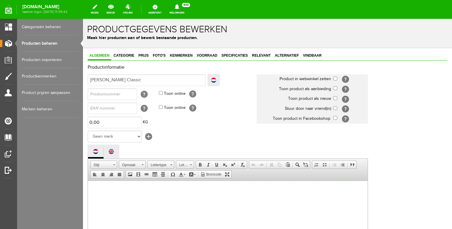
type input "[PERSON_NAME] Classic"
type input "[PERSON_NAME] Classic S"
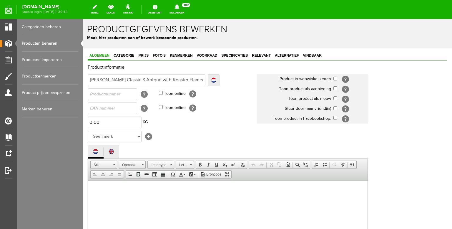
scroll to position [0, 2]
click at [126, 81] on input "[PERSON_NAME] Classic S Antque with Roaster Flamed Maple Neck" at bounding box center [147, 80] width 118 height 12
click at [161, 80] on input "[PERSON_NAME] Classic S Antique with Roaster Flamed Maple Neck" at bounding box center [147, 80] width 118 height 12
click at [338, 79] on td "[?]" at bounding box center [350, 79] width 34 height 10
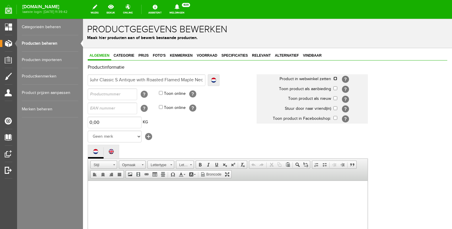
click at [335, 79] on input "checkbox" at bounding box center [335, 79] width 4 height 4
click at [335, 99] on input "checkbox" at bounding box center [335, 98] width 4 height 4
click at [88, 131] on select "Geen merk Hymn Peavey Vox Rickenbacker [PERSON_NAME] [PERSON_NAME] [PERSON_NAME…" at bounding box center [115, 137] width 54 height 12
click option "Gibson" at bounding box center [83, 19] width 0 height 0
click at [166, 144] on td "Geen merk Hymn Peavey Vox Rickenbacker [PERSON_NAME] [PERSON_NAME] [PERSON_NAME…" at bounding box center [172, 137] width 169 height 14
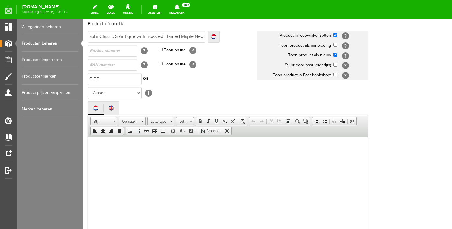
scroll to position [120, 0]
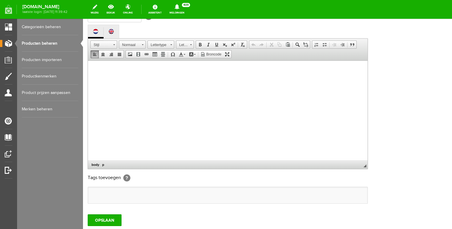
click at [166, 133] on body at bounding box center [228, 116] width 268 height 100
click at [163, 116] on body at bounding box center [228, 116] width 268 height 100
click at [179, 68] on span "This beautiful [PERSON_NAME] Classic S Antique features an Alder body, C shape …" at bounding box center [227, 76] width 267 height 23
click at [199, 68] on span "This beautiful [PERSON_NAME] Classic S Antique features a stunning flamed maple…" at bounding box center [227, 76] width 267 height 23
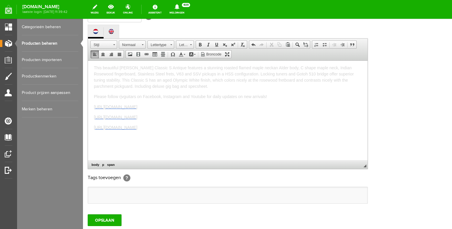
click at [248, 68] on span "This beautiful [PERSON_NAME] Classic S Antique features a stunning roasted flam…" at bounding box center [224, 76] width 260 height 23
click at [270, 75] on span "This beautiful [PERSON_NAME] Classic S Antique features a stunning roasted flam…" at bounding box center [227, 76] width 267 height 23
click at [116, 73] on span "This beautiful [PERSON_NAME] Classic S Antique features a stunning roasted flam…" at bounding box center [227, 76] width 267 height 23
drag, startPoint x: 152, startPoint y: 74, endPoint x: 141, endPoint y: 74, distance: 11.2
click at [141, 74] on span "This beautiful [PERSON_NAME] Classic S Antique features a stunning roasted flam…" at bounding box center [227, 76] width 267 height 23
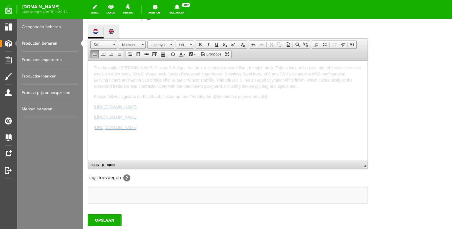
click at [152, 74] on span "This beautiful [PERSON_NAME] Classic S Antique features a stunning roasted flam…" at bounding box center [227, 76] width 267 height 23
click at [180, 74] on span "This beautiful [PERSON_NAME] Classic S Antique features a stunning roasted flam…" at bounding box center [227, 76] width 267 height 23
drag, startPoint x: 207, startPoint y: 74, endPoint x: 175, endPoint y: 71, distance: 32.1
click at [175, 71] on p "This beautiful [PERSON_NAME] Classic S Antique features a stunning roasted flam…" at bounding box center [228, 77] width 268 height 25
drag, startPoint x: 197, startPoint y: 74, endPoint x: 176, endPoint y: 74, distance: 21.8
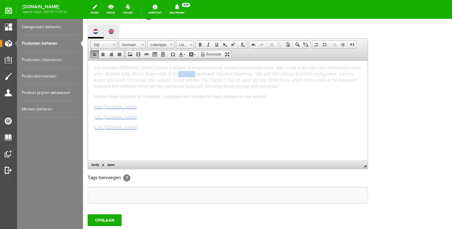
click at [176, 74] on span "This beautiful [PERSON_NAME] Classic S Antique features a stunning roasted flam…" at bounding box center [227, 76] width 267 height 23
drag, startPoint x: 214, startPoint y: 74, endPoint x: 176, endPoint y: 73, distance: 37.7
click at [176, 73] on span "This beautiful [PERSON_NAME] Classic S Antique features a stunning roasted flam…" at bounding box center [227, 76] width 267 height 23
drag, startPoint x: 258, startPoint y: 74, endPoint x: 176, endPoint y: 71, distance: 82.7
click at [176, 71] on p "This beautiful [PERSON_NAME] Classic S Antique features a stunning roasted flam…" at bounding box center [228, 77] width 268 height 25
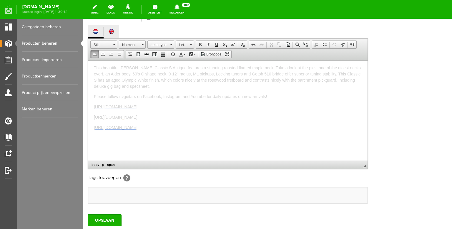
click at [261, 75] on span "This beautiful [PERSON_NAME] Classic S Antique features a stunning roasted flam…" at bounding box center [227, 76] width 267 height 23
drag, startPoint x: 132, startPoint y: 80, endPoint x: 104, endPoint y: 79, distance: 27.4
click at [104, 79] on span "This beautiful [PERSON_NAME] Classic S Antique features a stunning roasted flam…" at bounding box center [227, 76] width 267 height 23
drag, startPoint x: 224, startPoint y: 80, endPoint x: 132, endPoint y: 80, distance: 92.4
click at [132, 80] on span "This beautiful [PERSON_NAME] Classic S Antique features a stunning roasted flam…" at bounding box center [227, 76] width 267 height 23
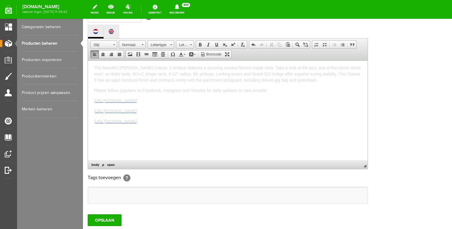
click at [279, 80] on span "This beautiful [PERSON_NAME] Classic S Antique features a stunning roasted flam…" at bounding box center [227, 73] width 267 height 17
click at [271, 81] on span "This beautiful [PERSON_NAME] Classic S Antique features a stunning roasted flam…" at bounding box center [227, 73] width 267 height 17
click at [350, 67] on span "This beautiful [PERSON_NAME] Classic S Antique features a stunning roasted flam…" at bounding box center [227, 73] width 267 height 17
click at [204, 74] on span "This beautiful [PERSON_NAME] Classic S Antique features a stunning roasted flam…" at bounding box center [227, 73] width 267 height 17
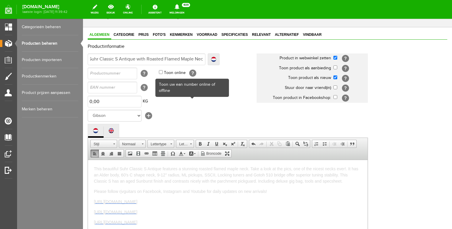
scroll to position [18, 0]
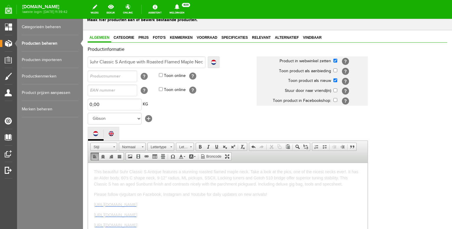
click at [88, 113] on select "Geen merk Hymn Peavey Vox Rickenbacker [PERSON_NAME] [PERSON_NAME] [PERSON_NAME…" at bounding box center [115, 119] width 54 height 12
click option "Suhr" at bounding box center [83, 19] width 0 height 0
click at [190, 126] on td "Geen merk Hymn Peavey Vox Rickenbacker [PERSON_NAME] [PERSON_NAME] [PERSON_NAME…" at bounding box center [172, 119] width 169 height 14
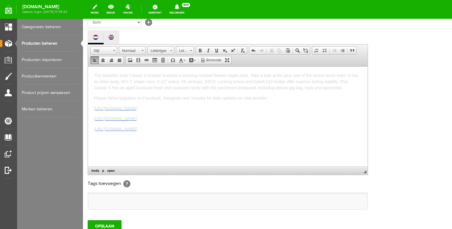
scroll to position [175, 0]
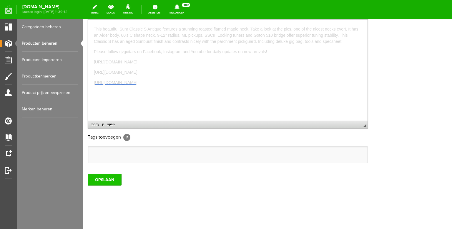
click at [104, 178] on input "OPSLAAN" at bounding box center [105, 180] width 34 height 12
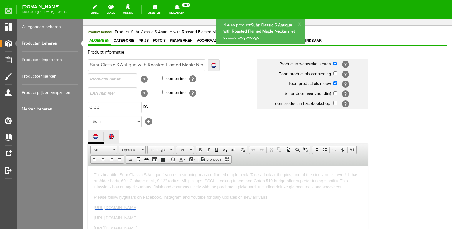
scroll to position [0, 0]
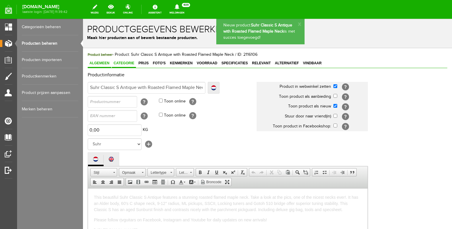
click at [128, 63] on span "Categorie" at bounding box center [124, 63] width 24 height 4
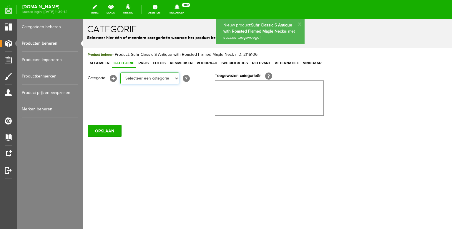
click option "Electric guitars" at bounding box center [83, 19] width 0 height 0
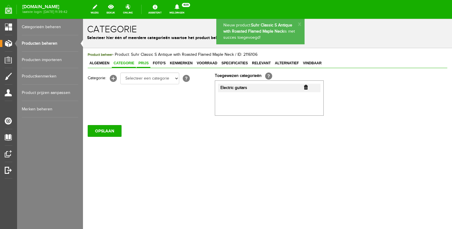
click at [149, 65] on span "Prijs" at bounding box center [143, 63] width 14 height 4
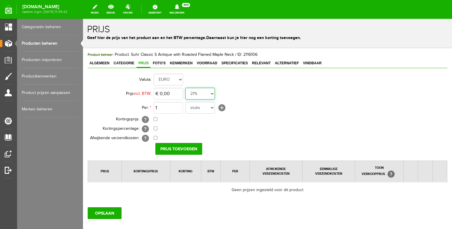
click option "0%" at bounding box center [83, 19] width 0 height 0
click at [173, 95] on input "0" at bounding box center [168, 94] width 29 height 12
click at [178, 147] on input "Prijs toevoegen" at bounding box center [178, 149] width 47 height 12
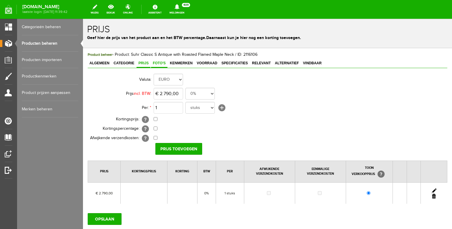
click at [161, 63] on span "Foto's" at bounding box center [159, 63] width 16 height 4
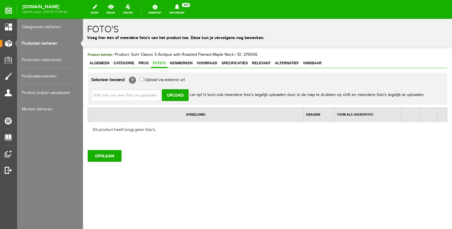
click at [146, 95] on input "file" at bounding box center [128, 94] width 74 height 11
click at [179, 94] on input "Upload" at bounding box center [175, 95] width 27 height 12
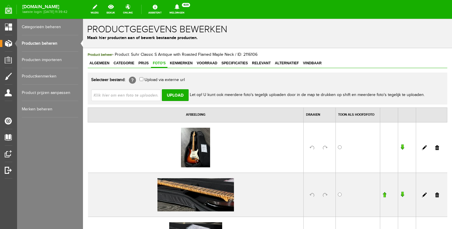
click at [120, 94] on input "file" at bounding box center [128, 94] width 74 height 11
click at [176, 96] on input "Upload" at bounding box center [175, 95] width 27 height 12
